Goal: Navigation & Orientation: Find specific page/section

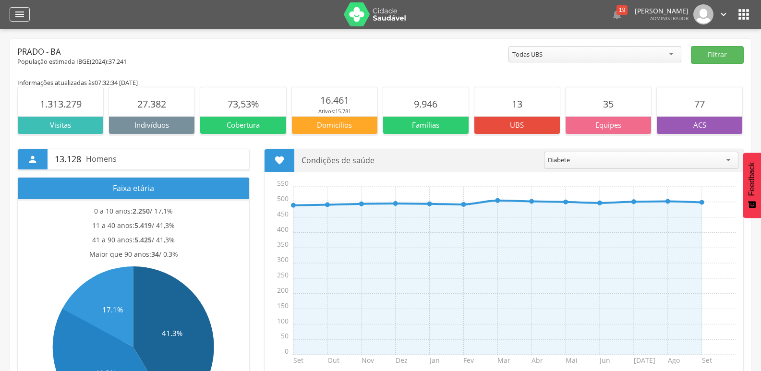
click at [18, 15] on icon "" at bounding box center [20, 15] width 12 height 12
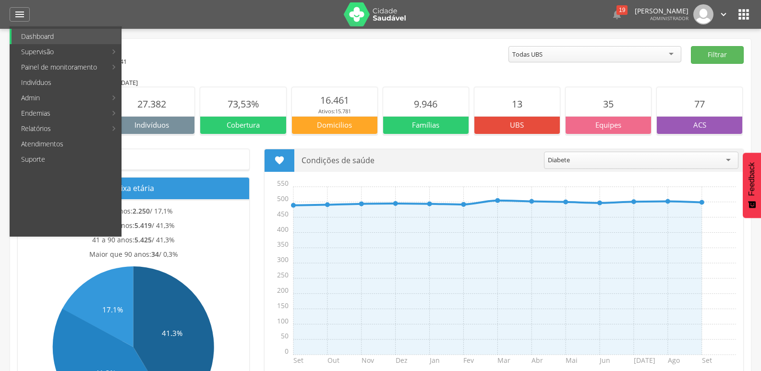
click at [372, 22] on img at bounding box center [375, 14] width 62 height 24
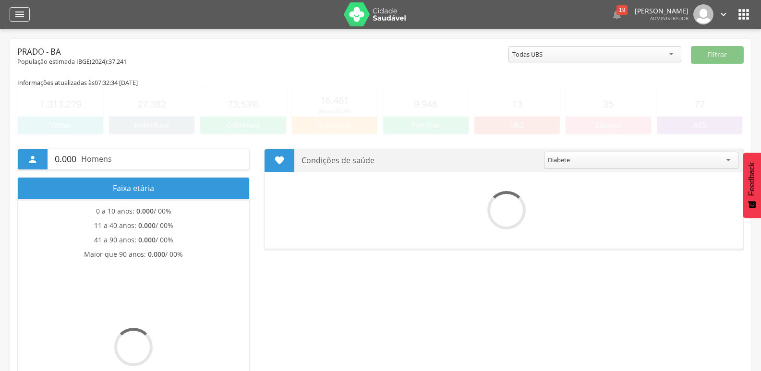
click at [16, 16] on icon "" at bounding box center [20, 15] width 12 height 12
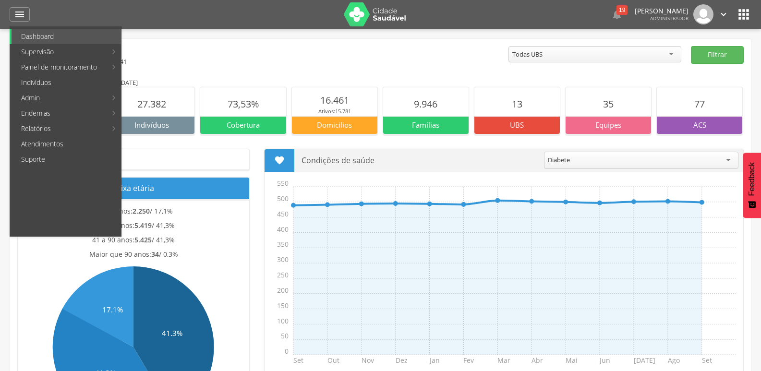
click at [740, 14] on icon "" at bounding box center [743, 14] width 15 height 15
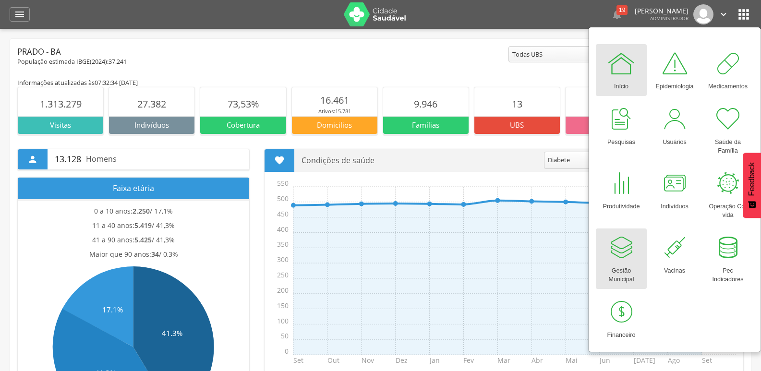
click at [620, 247] on div at bounding box center [621, 247] width 29 height 29
